Goal: Check status

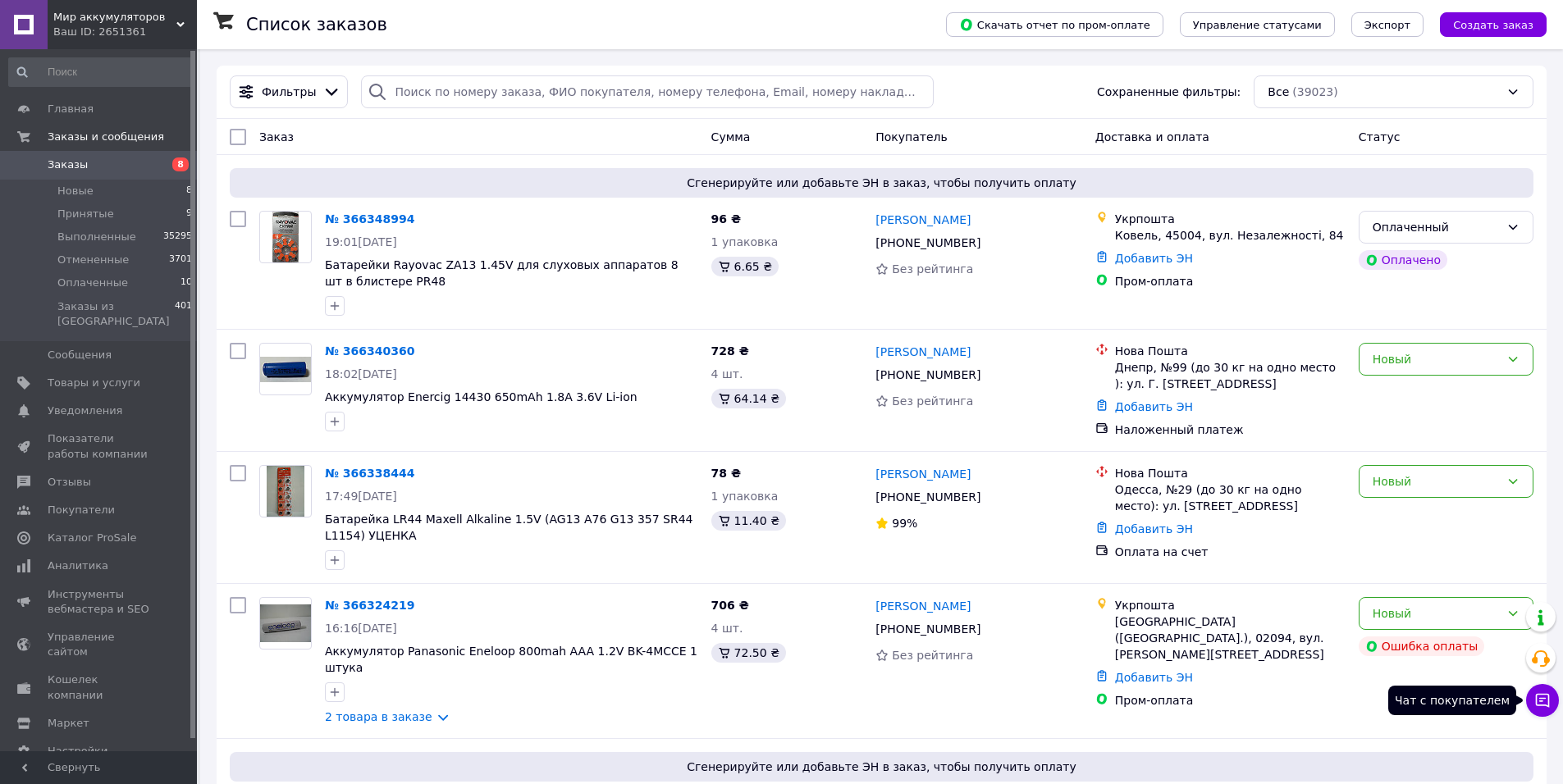
click at [1541, 699] on icon at bounding box center [1542, 700] width 17 height 17
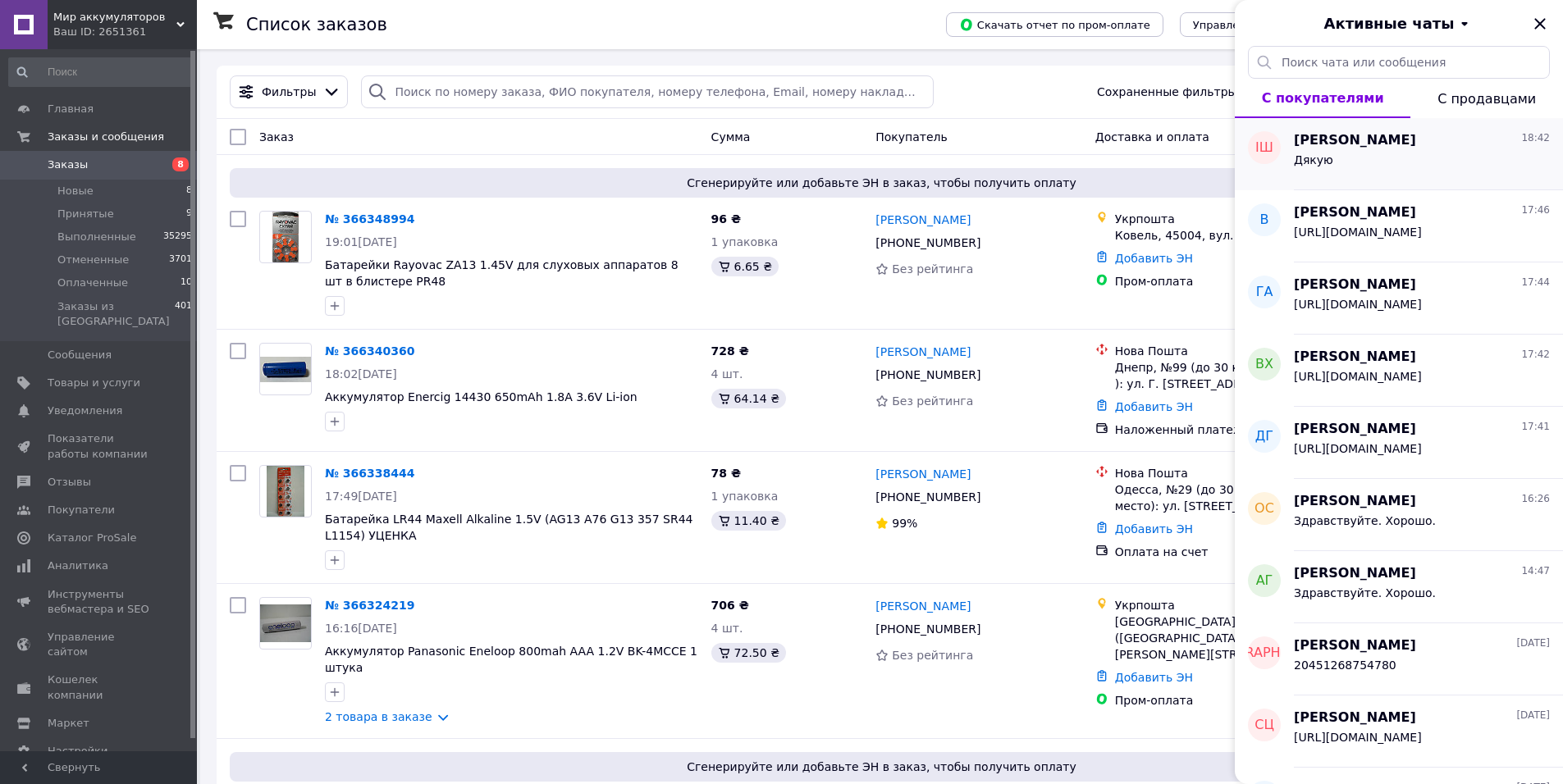
click at [1411, 148] on div "Ірина Шепілова 18:42" at bounding box center [1421, 140] width 256 height 19
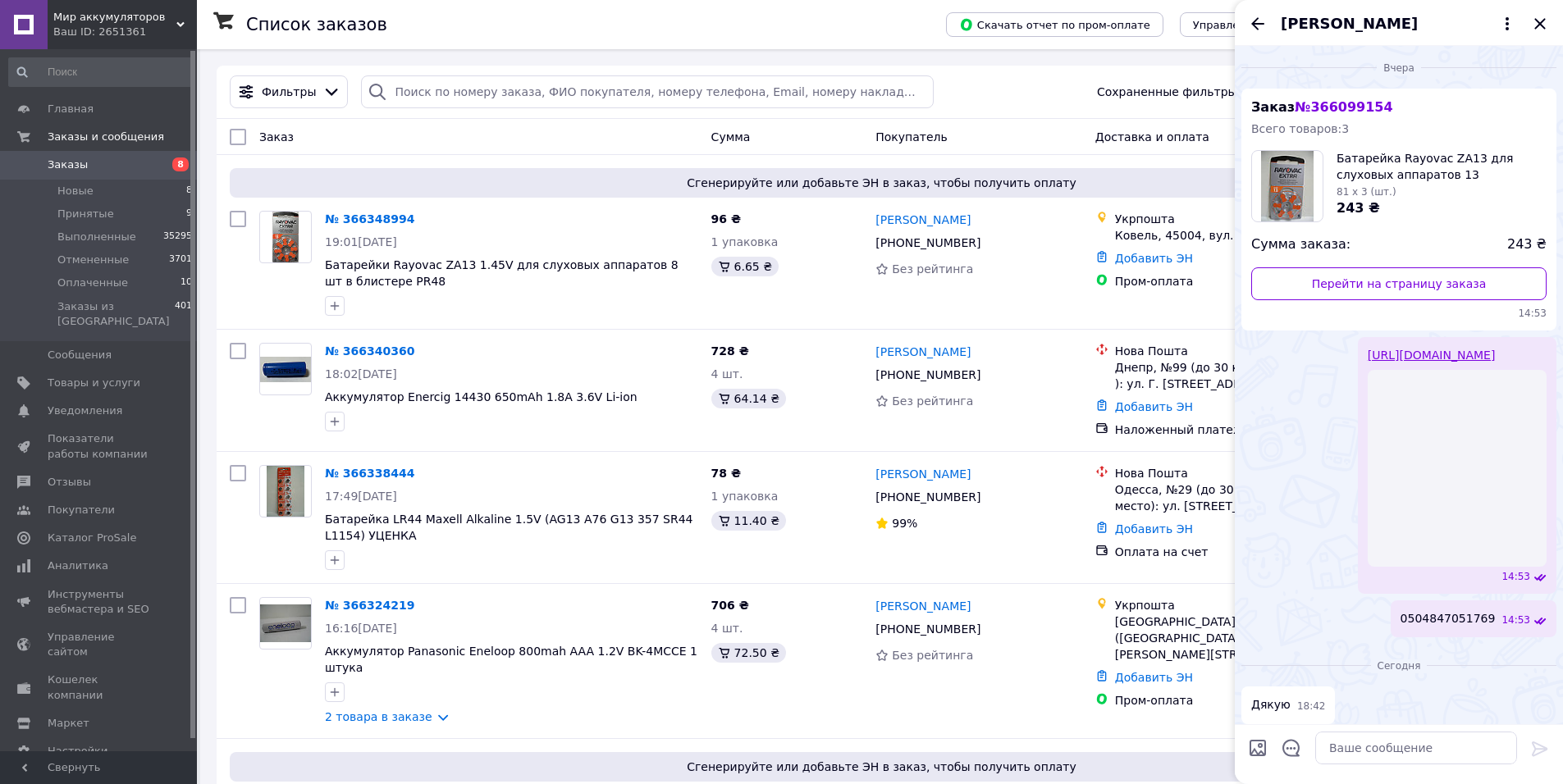
scroll to position [22, 0]
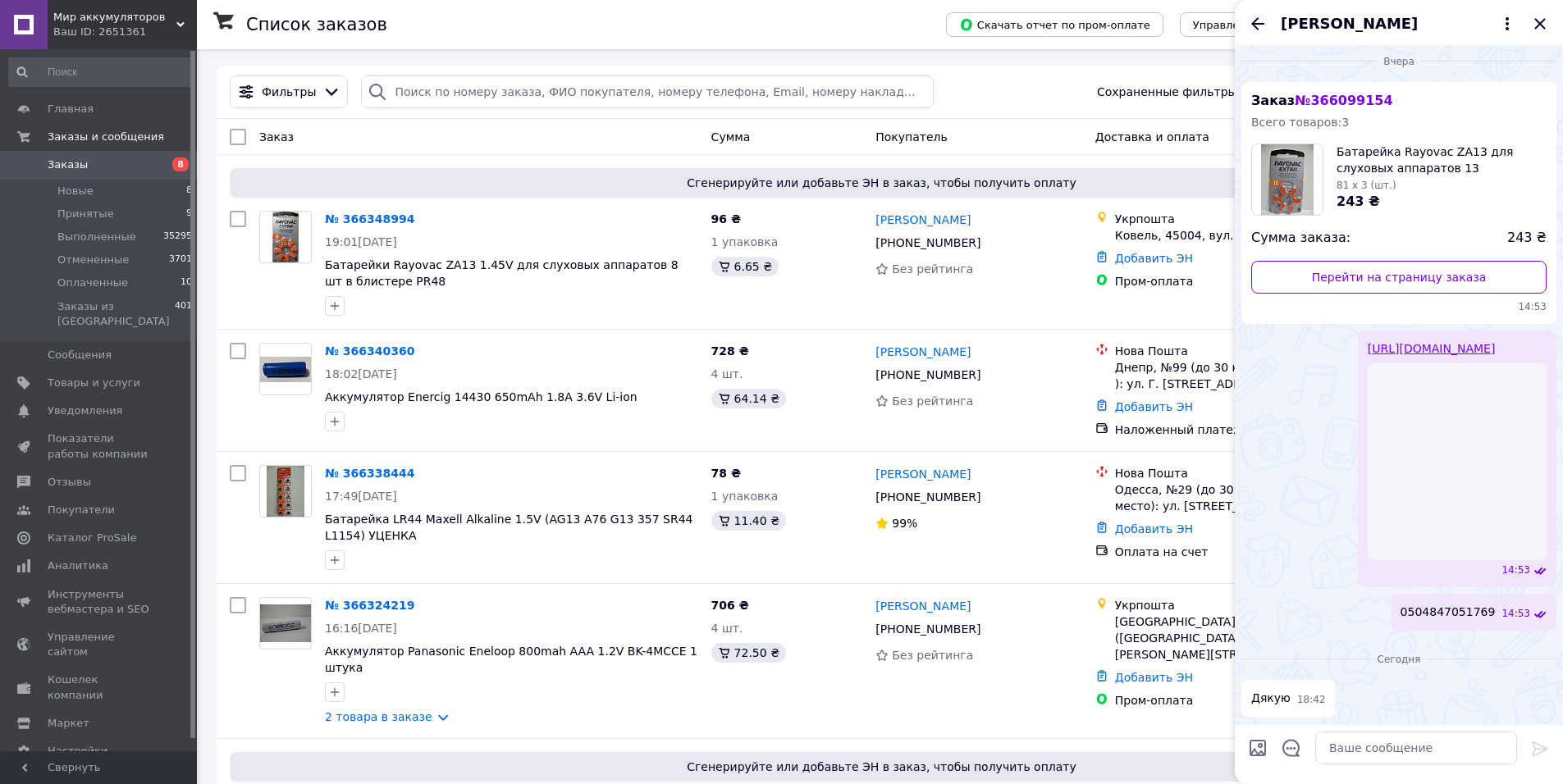
click at [1253, 27] on icon "Назад" at bounding box center [1258, 24] width 20 height 20
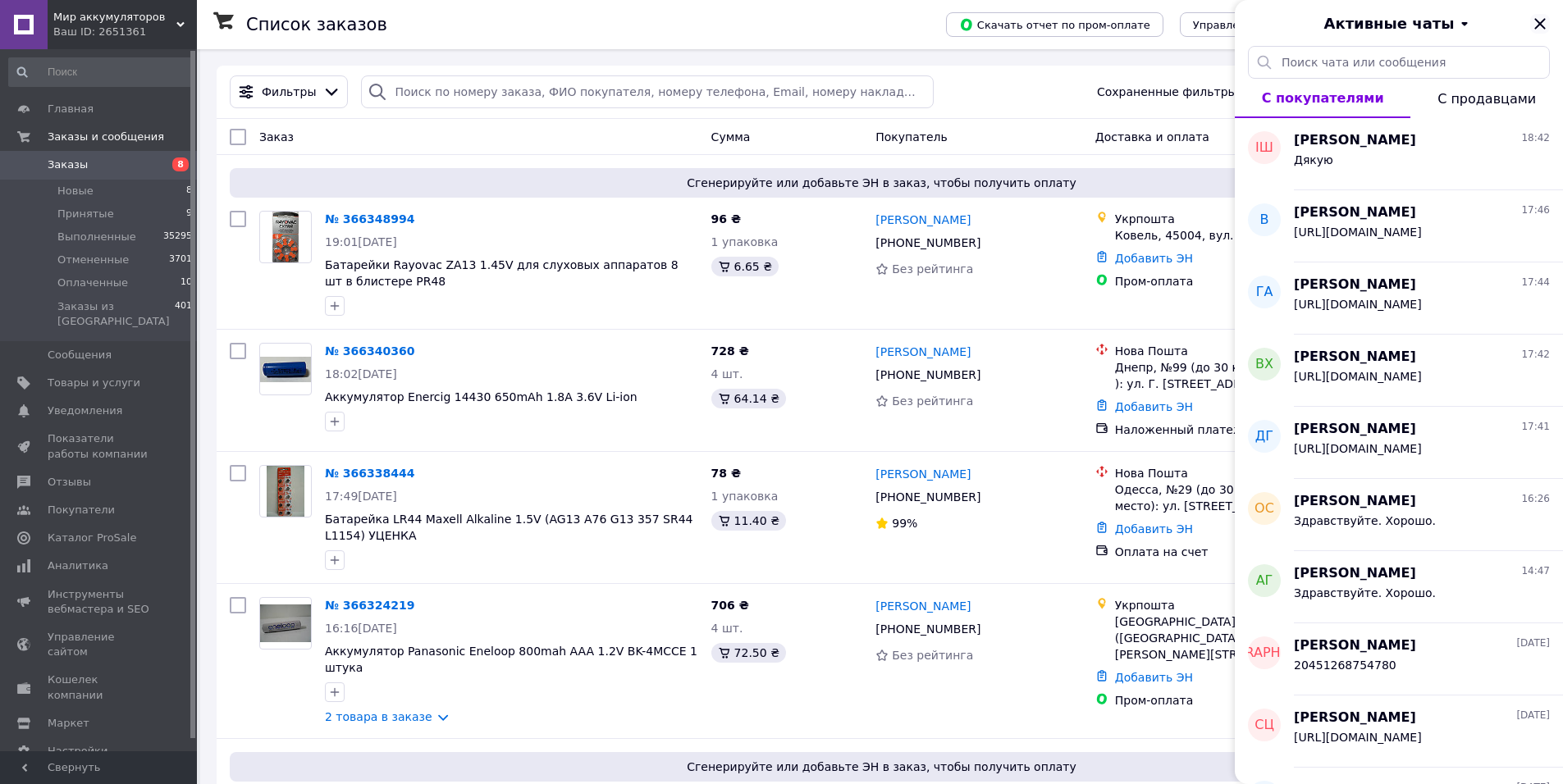
click at [1541, 20] on icon "Закрыть" at bounding box center [1540, 24] width 20 height 20
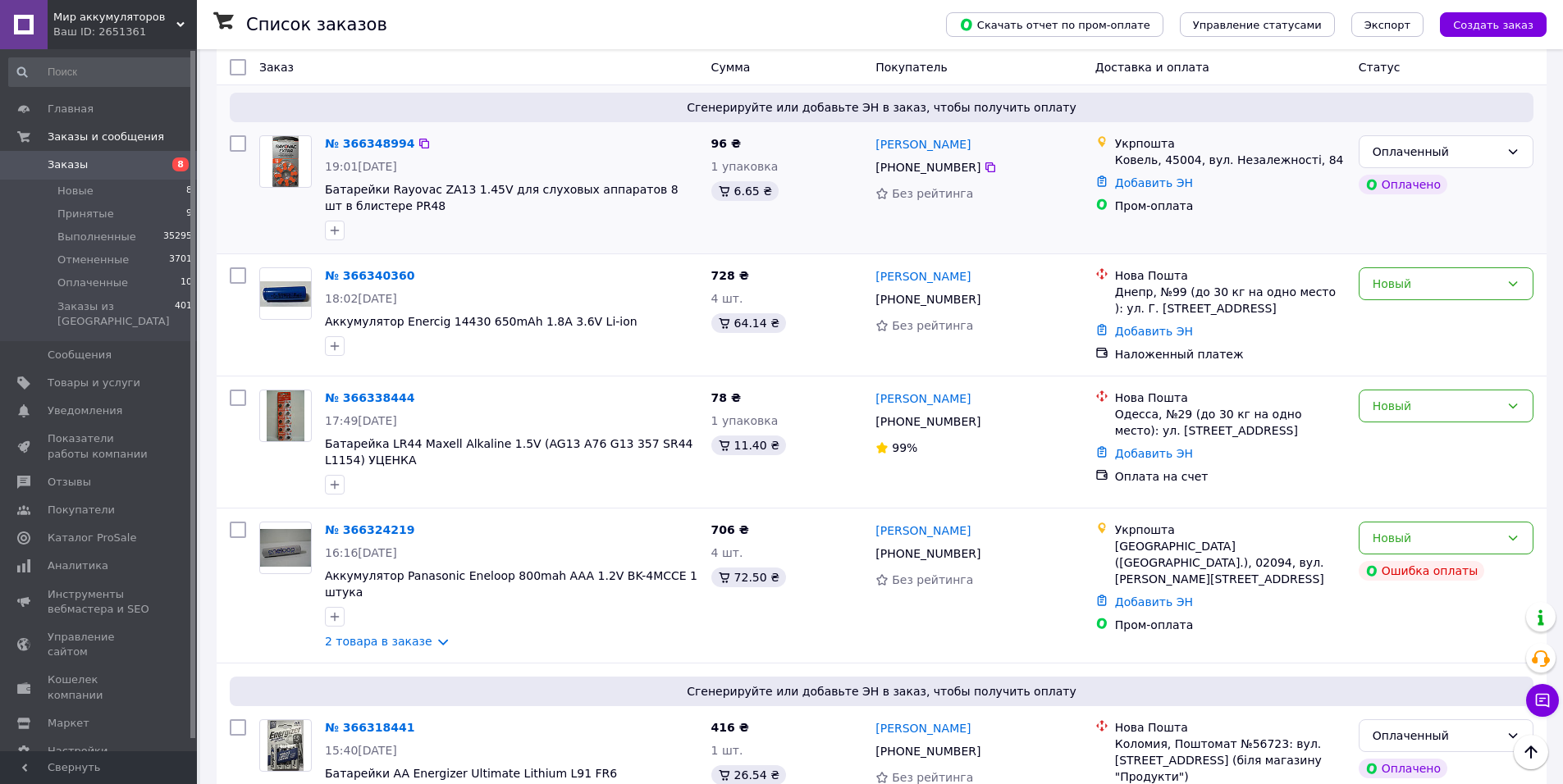
scroll to position [0, 0]
